Goal: Task Accomplishment & Management: Use online tool/utility

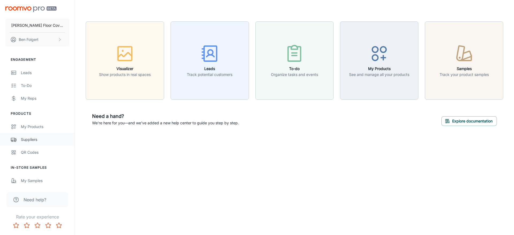
scroll to position [47, 0]
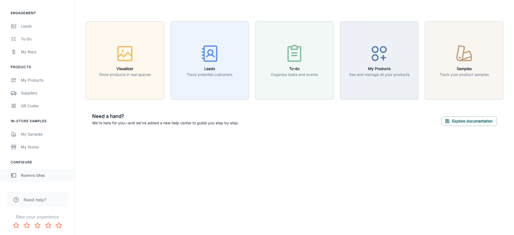
click at [39, 172] on link "Roomvo Sites" at bounding box center [37, 175] width 75 height 13
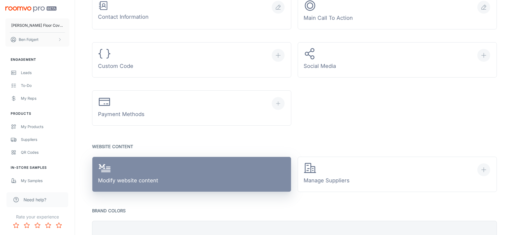
scroll to position [242, 0]
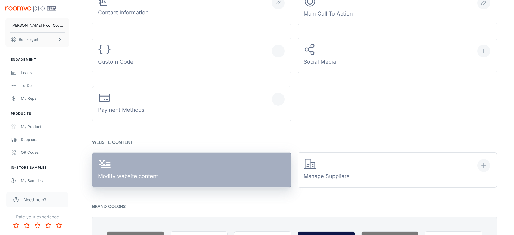
click at [231, 164] on link "Modify website content" at bounding box center [191, 170] width 199 height 35
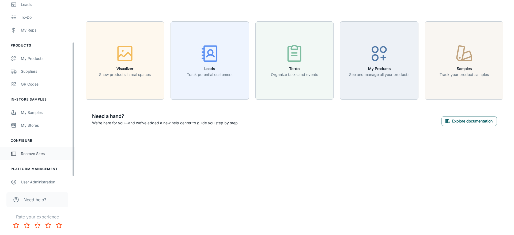
scroll to position [71, 0]
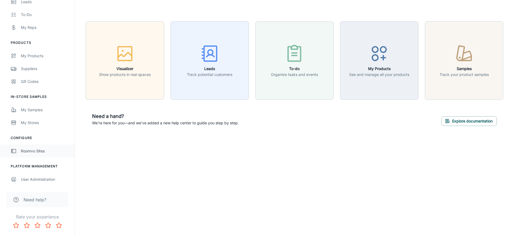
click at [39, 153] on div "Roomvo Sites" at bounding box center [45, 151] width 48 height 6
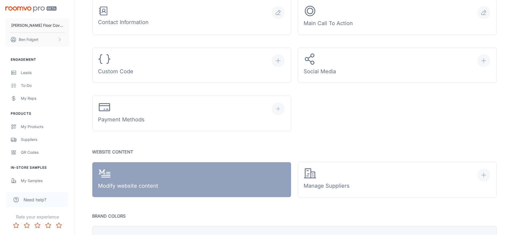
scroll to position [232, 0]
